Goal: Task Accomplishment & Management: Manage account settings

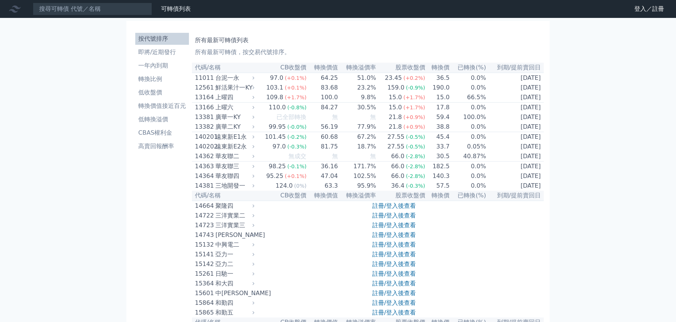
scroll to position [124, 0]
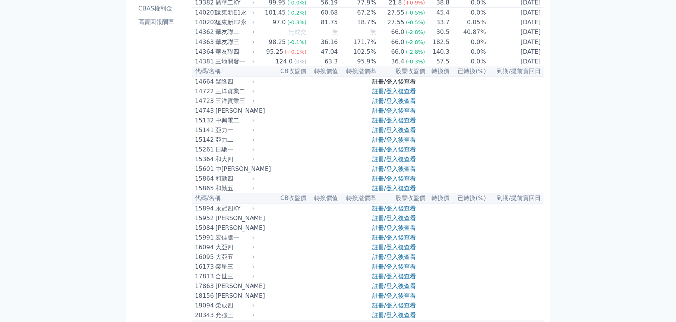
click at [379, 85] on link "註冊/登入後查看" at bounding box center [394, 81] width 44 height 7
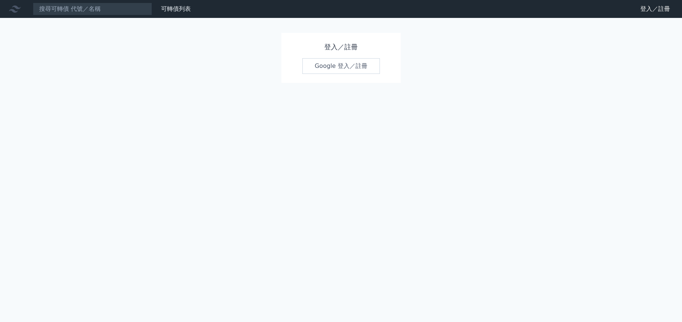
click at [342, 74] on link "Google 登入／註冊" at bounding box center [341, 66] width 78 height 16
